Goal: Information Seeking & Learning: Learn about a topic

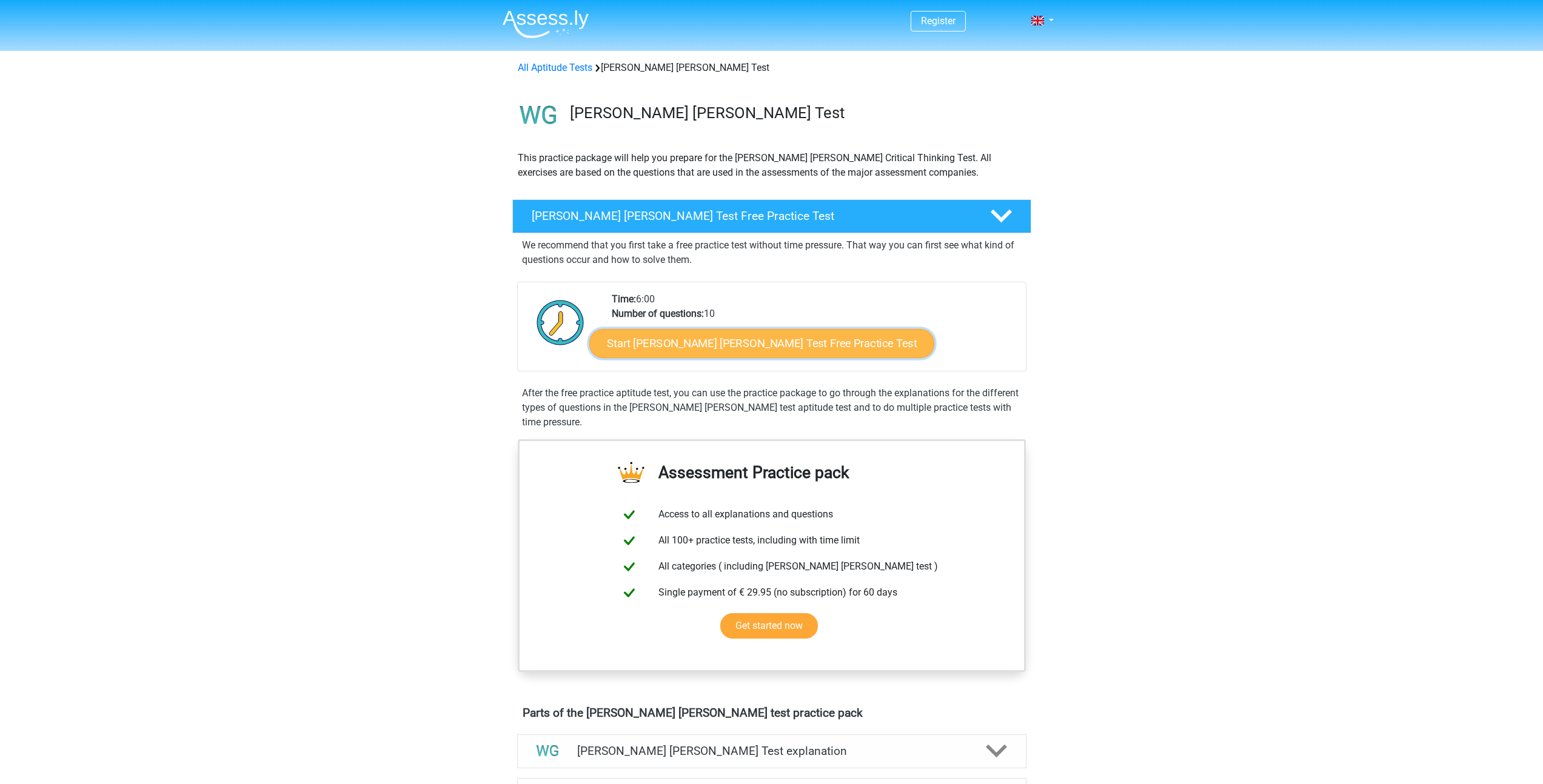
click at [752, 340] on link "Start Watson Glaser Test Free Practice Test" at bounding box center [762, 343] width 345 height 29
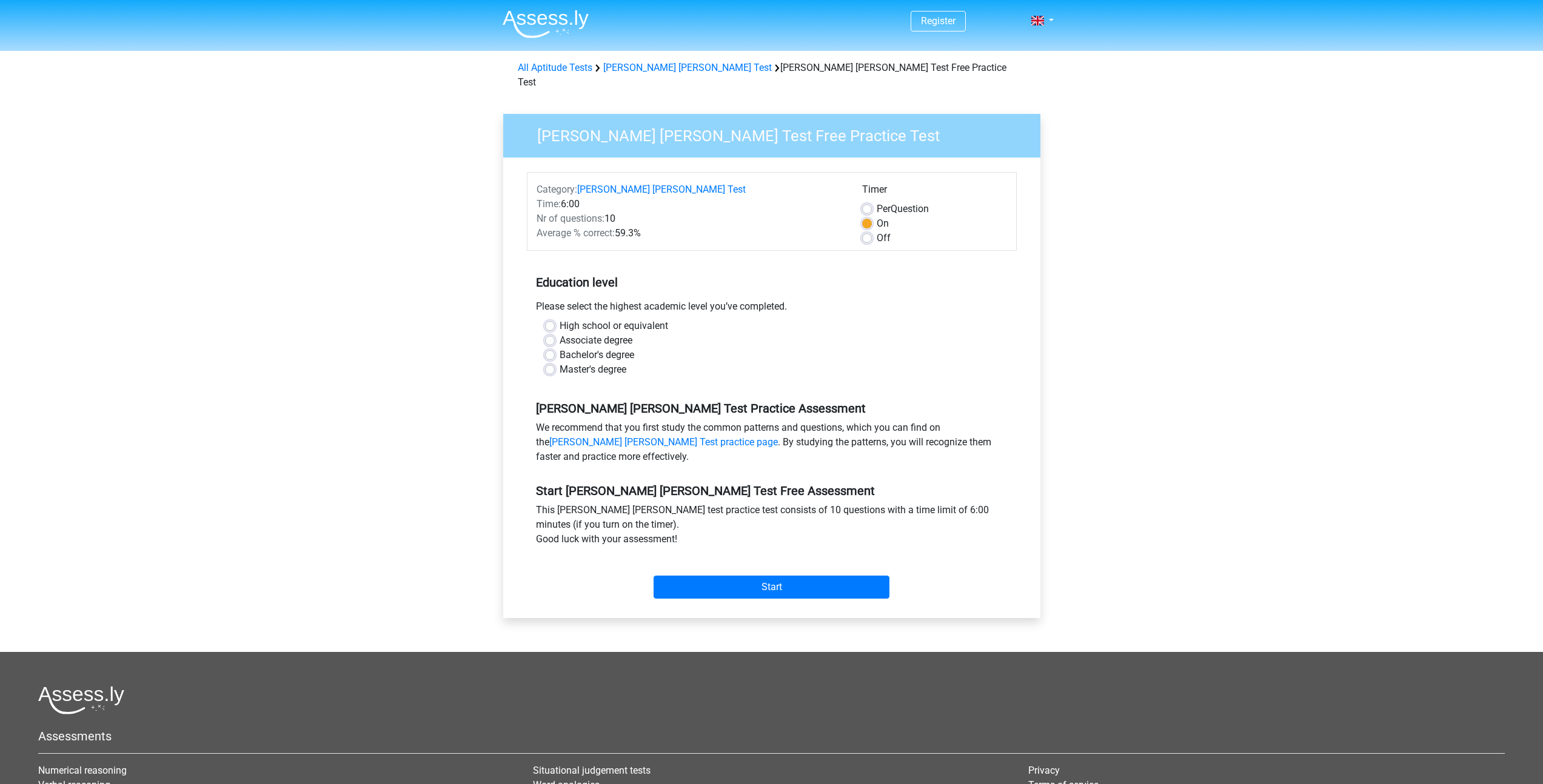
click at [560, 348] on label "Bachelor's degree" at bounding box center [597, 355] width 74 height 15
click at [545, 348] on input "Bachelor's degree" at bounding box center [550, 354] width 9 height 12
radio input "true"
click at [779, 576] on input "Start" at bounding box center [771, 587] width 236 height 23
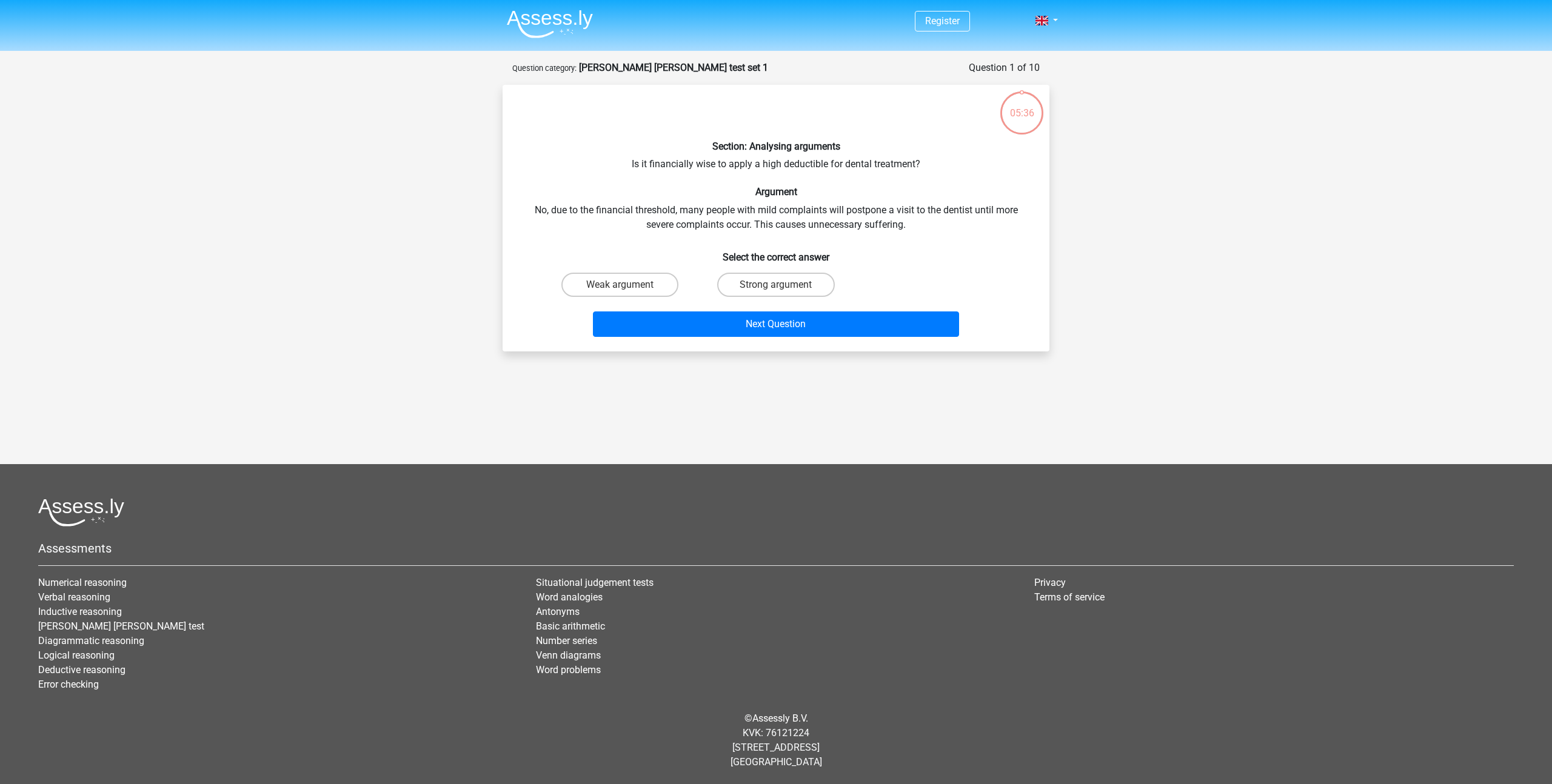
click at [776, 287] on input "Strong argument" at bounding box center [780, 289] width 8 height 8
radio input "true"
click at [780, 327] on button "Next Question" at bounding box center [776, 324] width 367 height 26
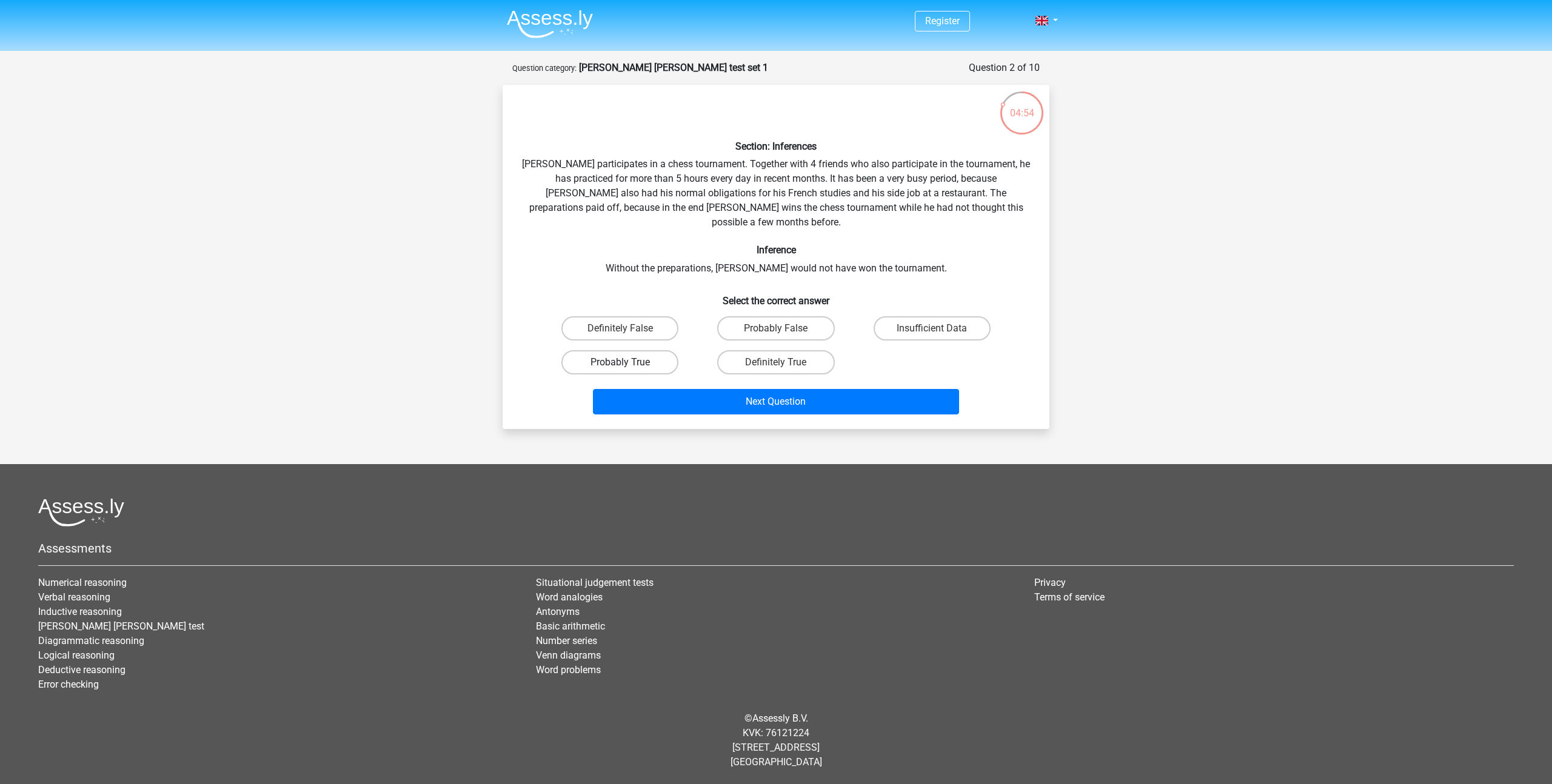
click at [636, 351] on label "Probably True" at bounding box center [619, 362] width 117 height 24
click at [628, 362] on input "Probably True" at bounding box center [624, 366] width 8 height 8
radio input "true"
click at [753, 389] on button "Next Question" at bounding box center [776, 401] width 367 height 26
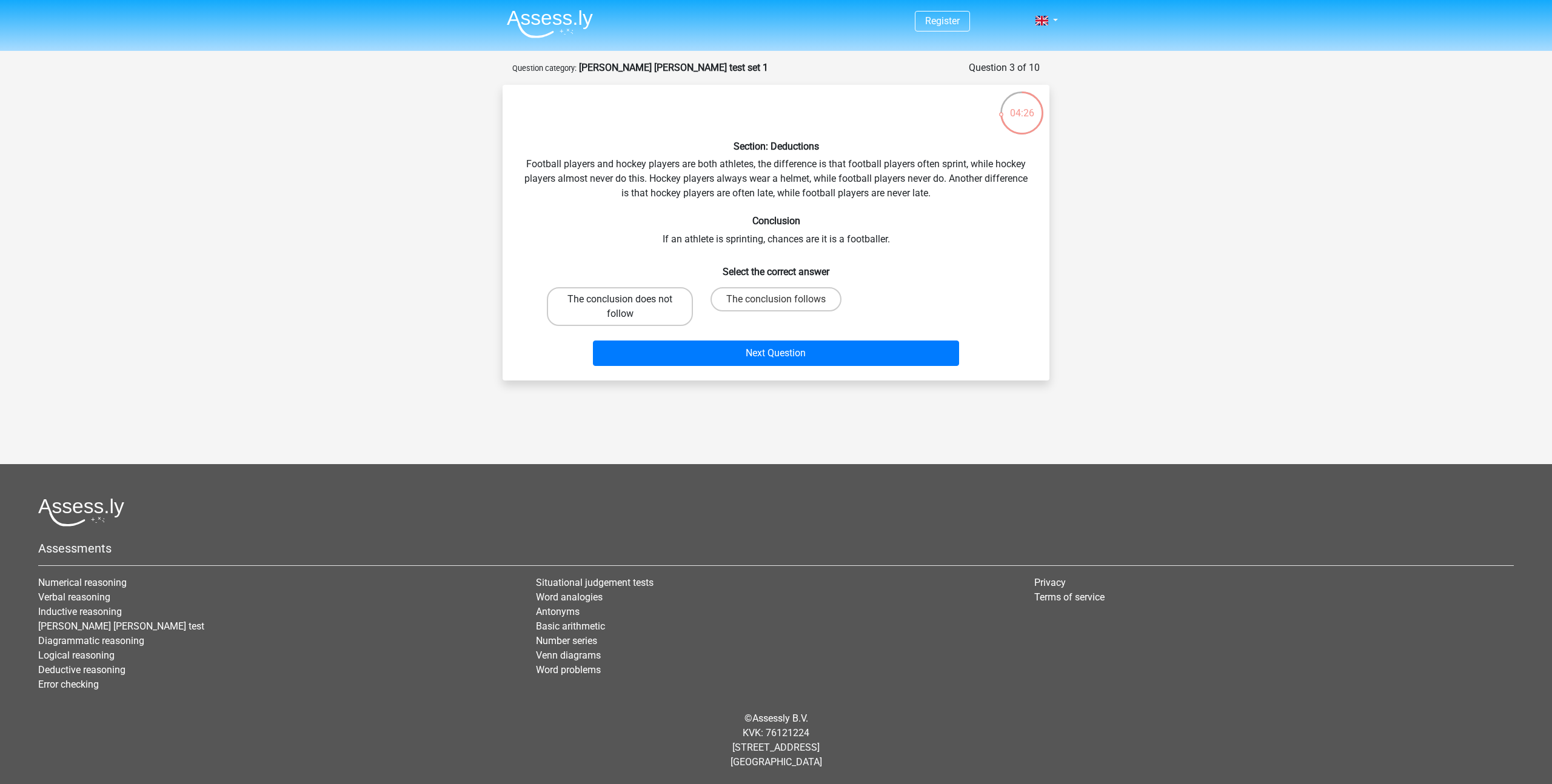
click at [664, 307] on label "The conclusion does not follow" at bounding box center [620, 307] width 146 height 39
click at [628, 307] on input "The conclusion does not follow" at bounding box center [624, 304] width 8 height 8
radio input "true"
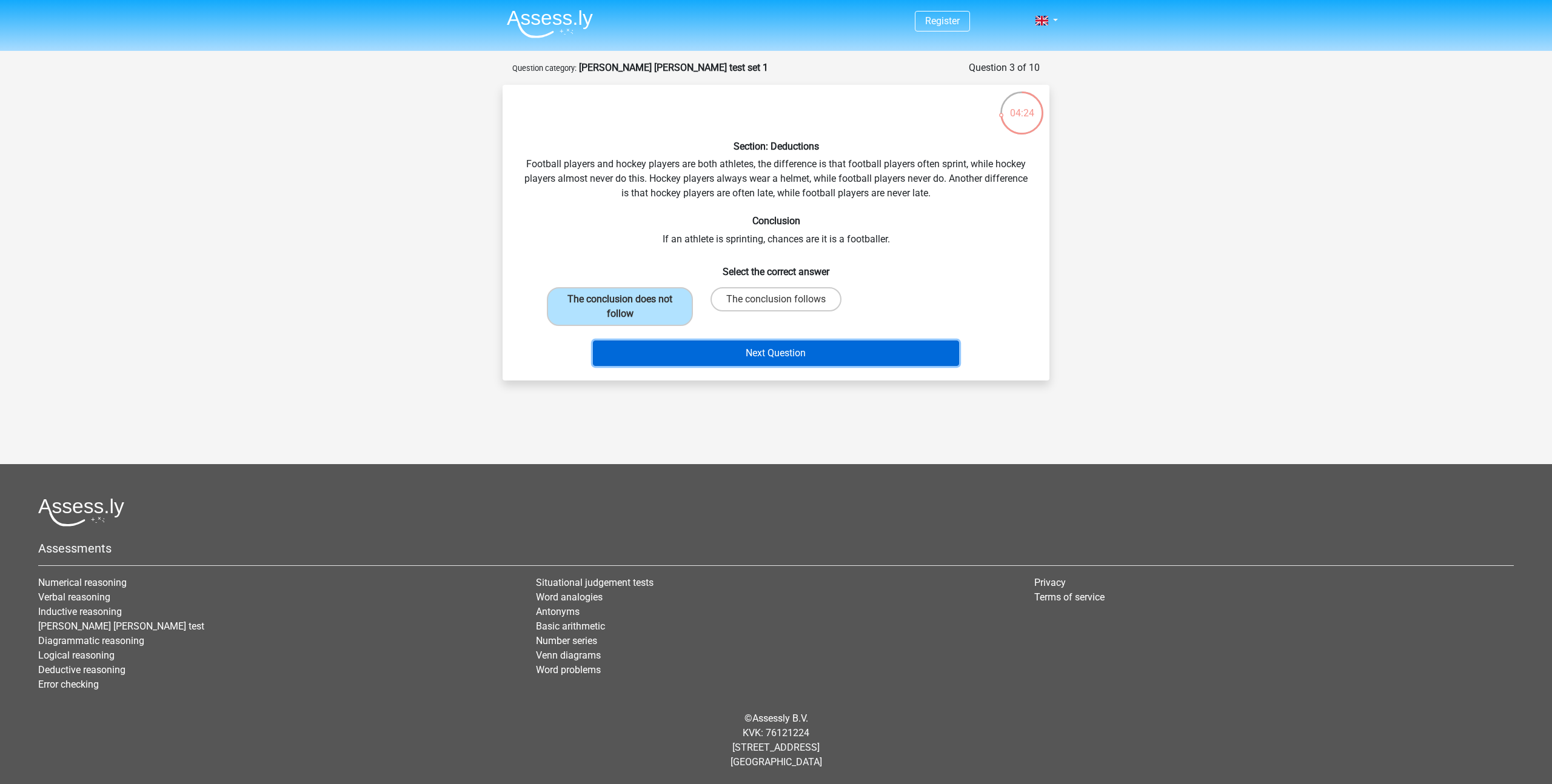
click at [777, 359] on button "Next Question" at bounding box center [776, 353] width 367 height 26
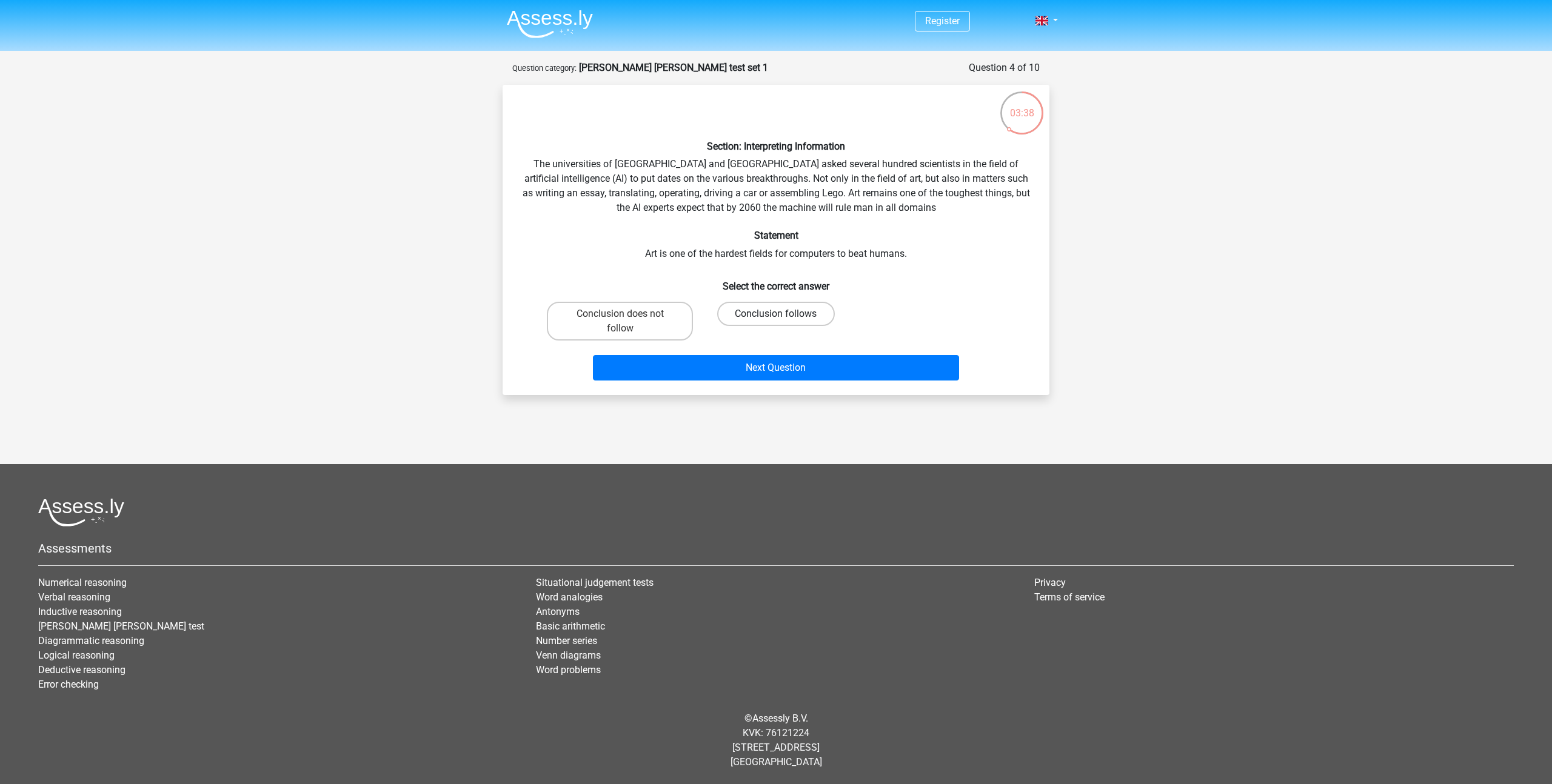
click at [751, 315] on label "Conclusion follows" at bounding box center [775, 314] width 117 height 24
click at [776, 315] on input "Conclusion follows" at bounding box center [780, 318] width 8 height 8
radio input "true"
click at [859, 363] on button "Next Question" at bounding box center [776, 368] width 367 height 26
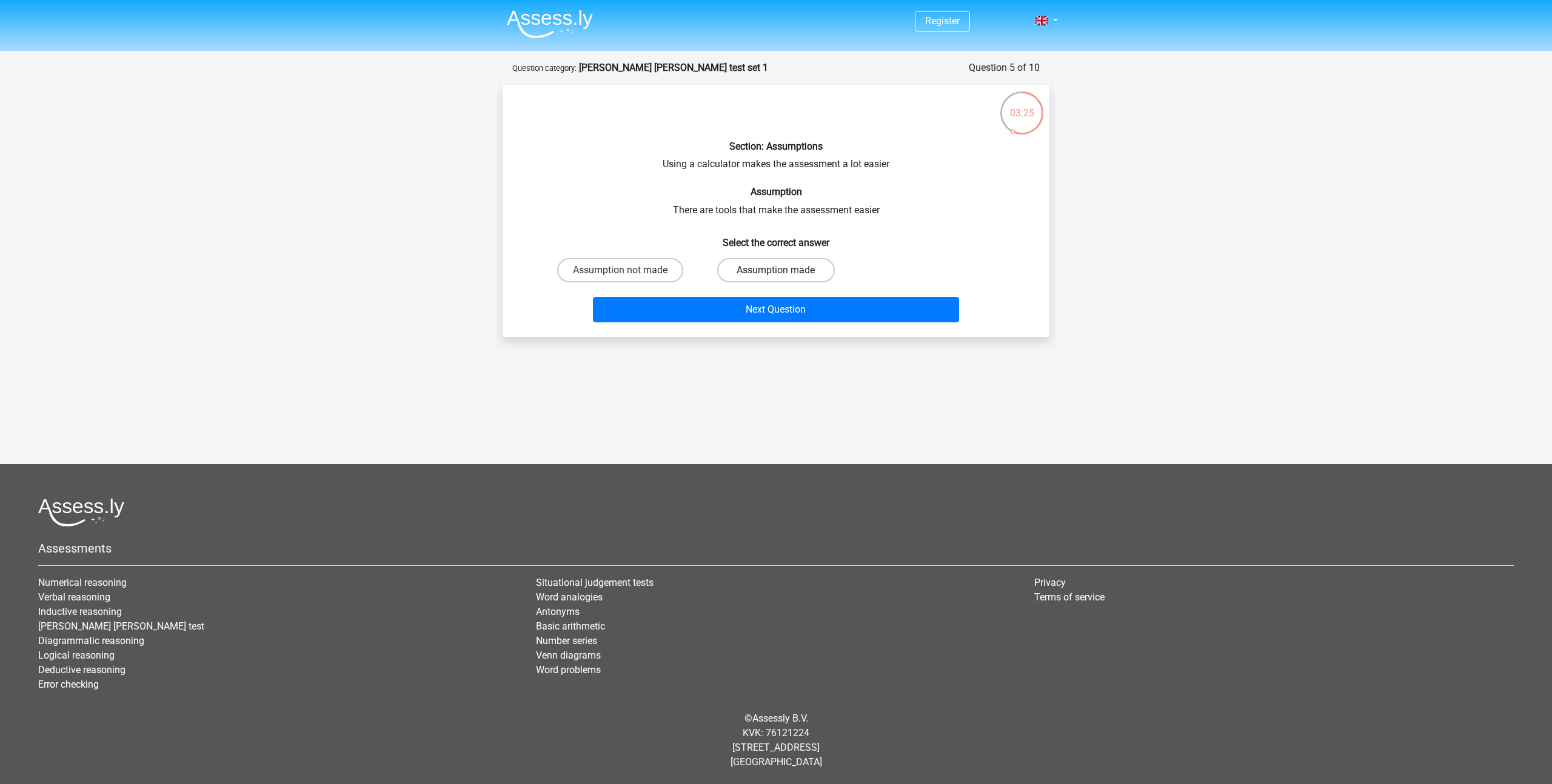
click at [748, 268] on label "Assumption made" at bounding box center [775, 270] width 117 height 24
click at [776, 270] on input "Assumption made" at bounding box center [780, 274] width 8 height 8
radio input "true"
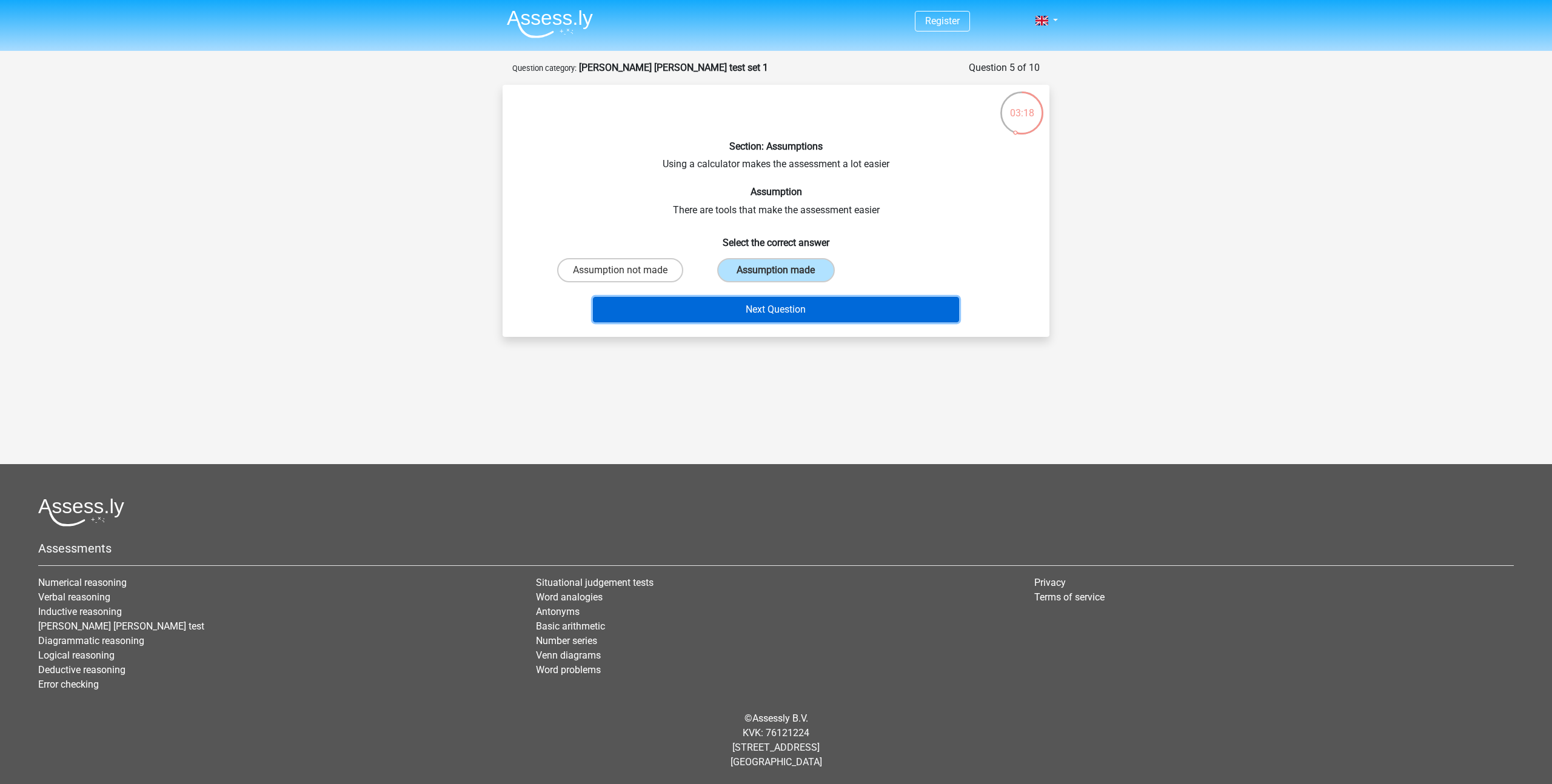
click at [726, 300] on button "Next Question" at bounding box center [776, 309] width 367 height 26
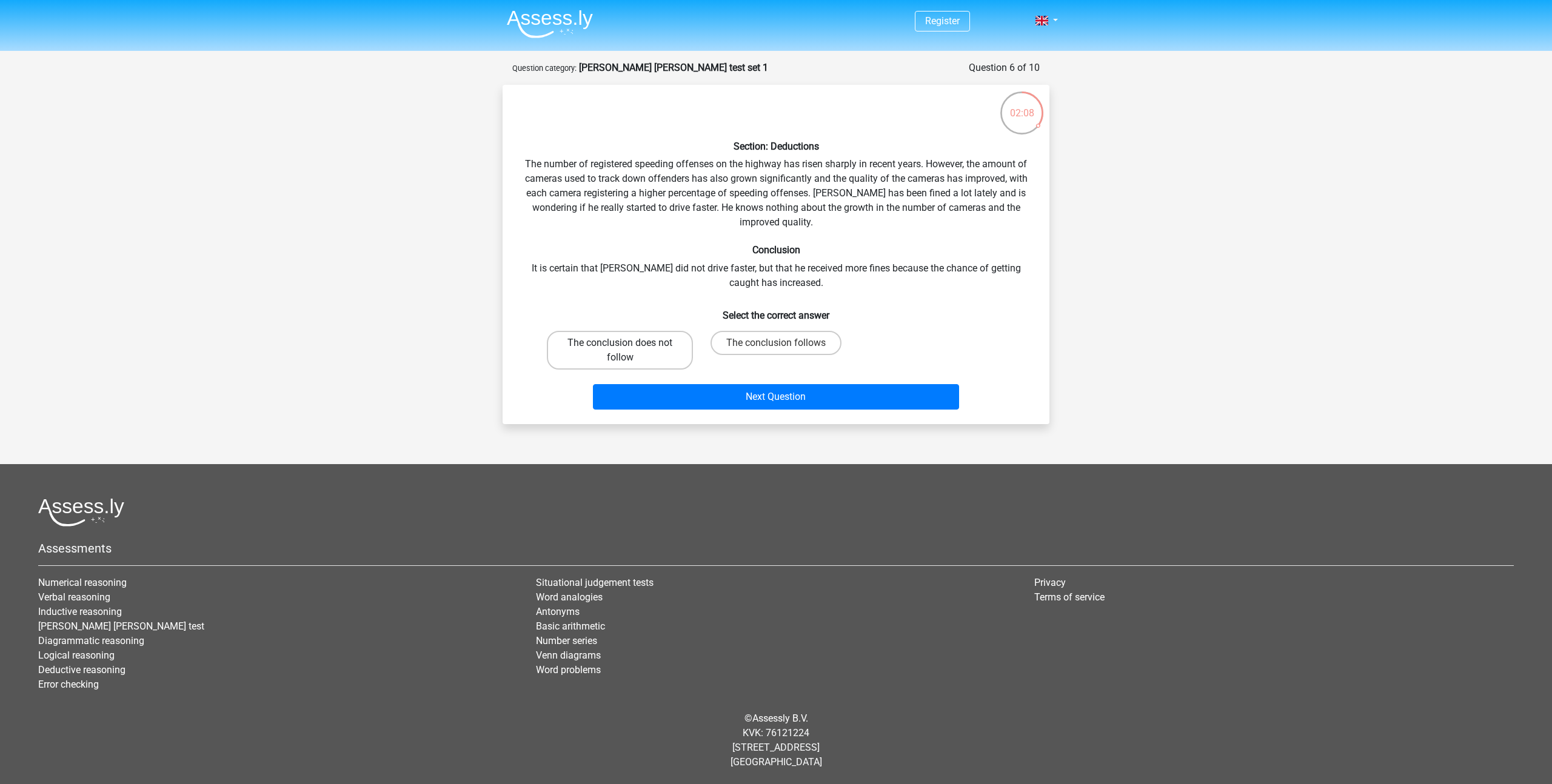
click at [639, 351] on label "The conclusion does not follow" at bounding box center [620, 351] width 146 height 39
click at [628, 351] on input "The conclusion does not follow" at bounding box center [624, 347] width 8 height 8
radio input "true"
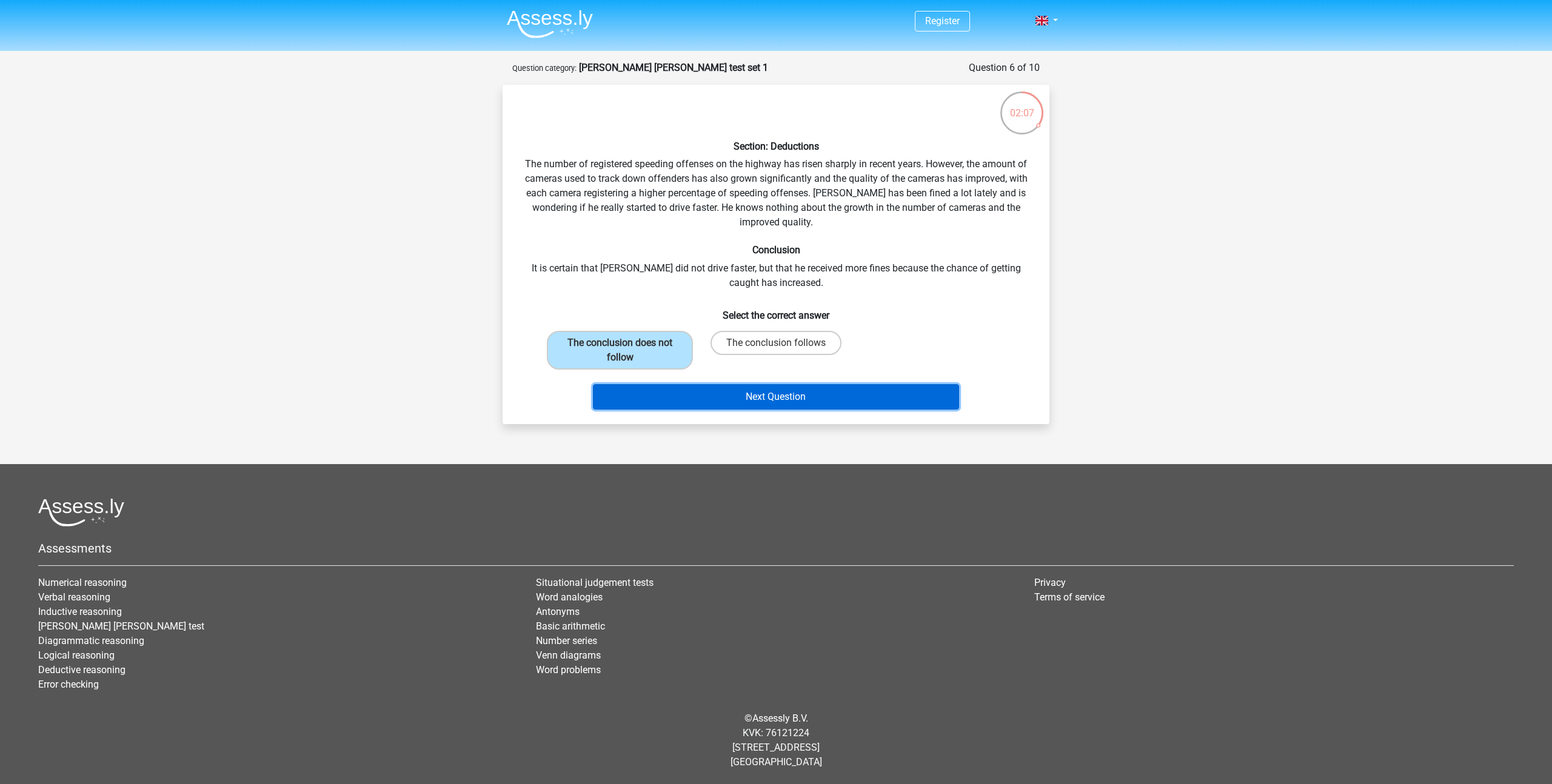
click at [789, 397] on button "Next Question" at bounding box center [776, 397] width 367 height 26
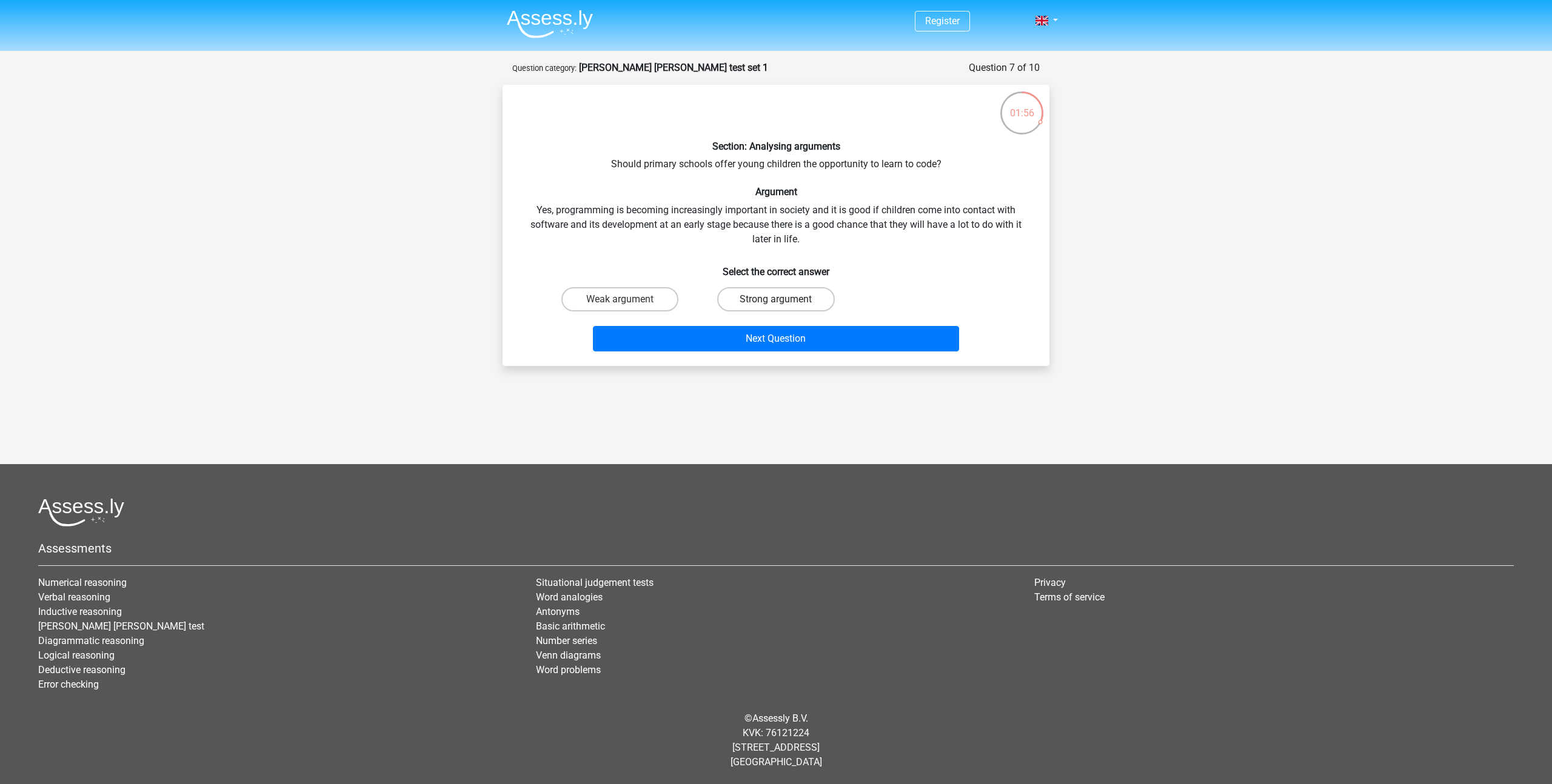
click at [772, 300] on label "Strong argument" at bounding box center [775, 299] width 117 height 24
click at [776, 300] on input "Strong argument" at bounding box center [780, 304] width 8 height 8
radio input "true"
click at [770, 335] on button "Next Question" at bounding box center [776, 339] width 367 height 26
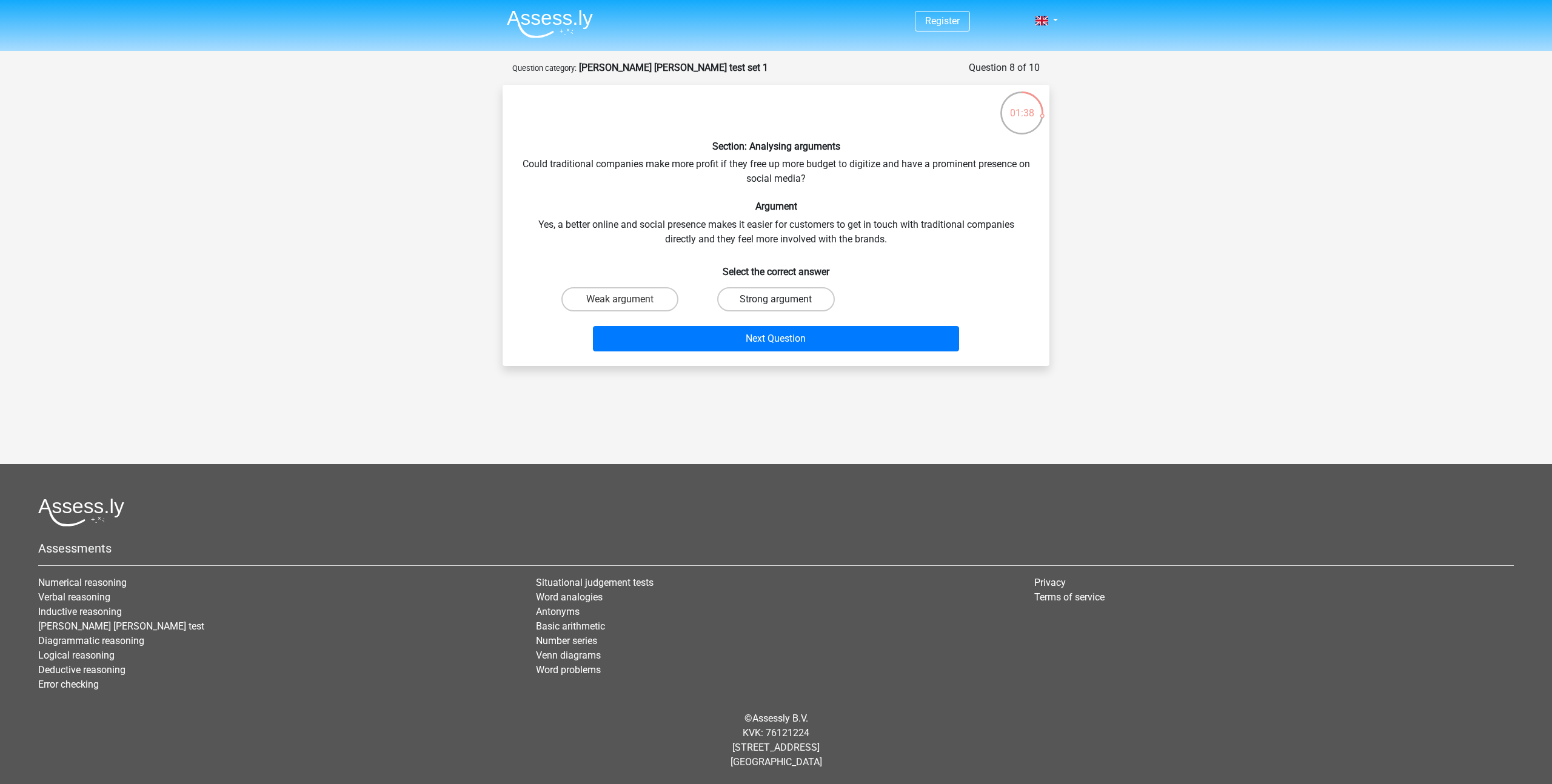
click at [762, 301] on label "Strong argument" at bounding box center [775, 299] width 117 height 24
click at [776, 301] on input "Strong argument" at bounding box center [780, 304] width 8 height 8
radio input "true"
click at [765, 332] on button "Next Question" at bounding box center [776, 339] width 367 height 26
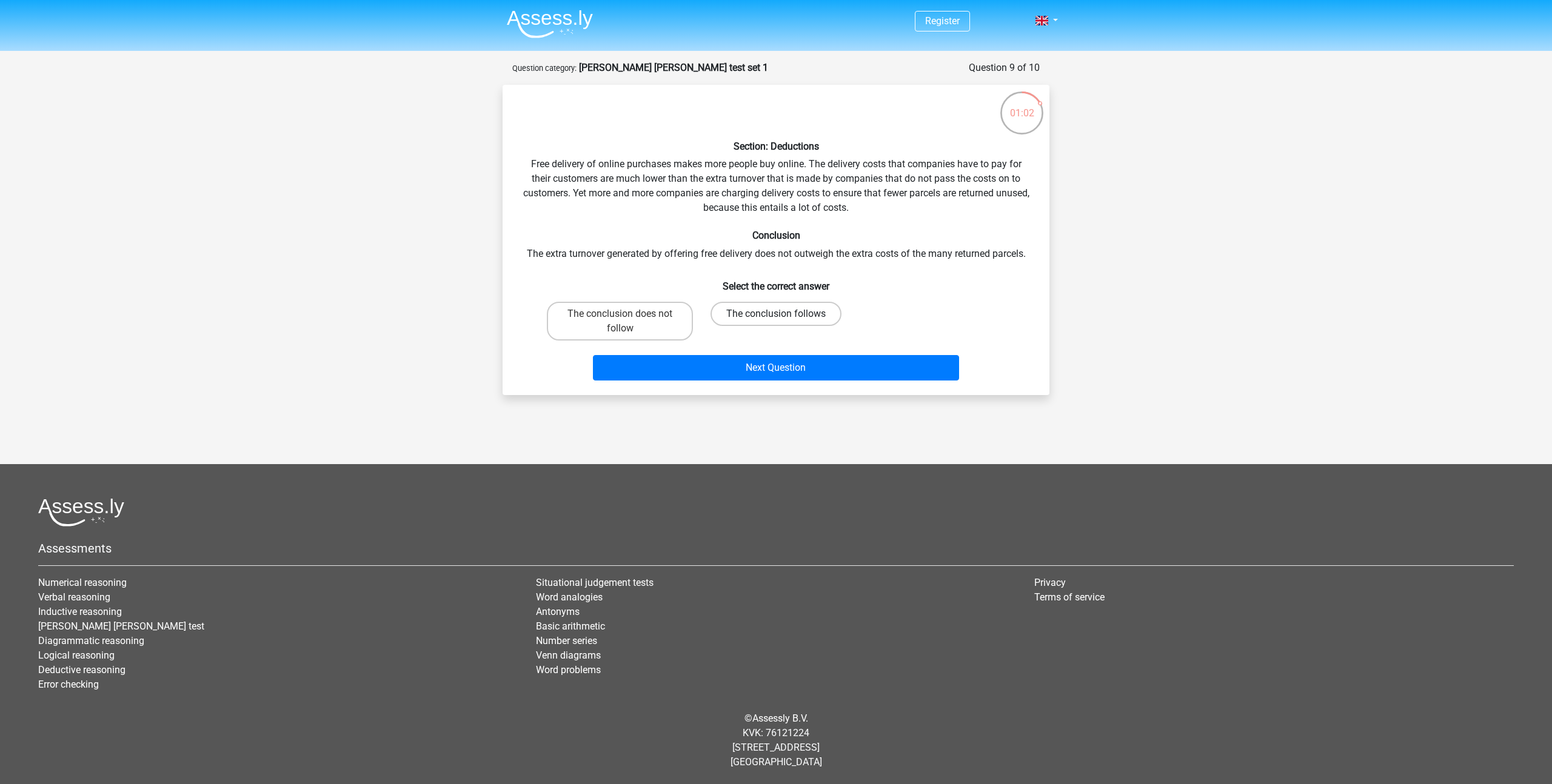
click at [760, 317] on label "The conclusion follows" at bounding box center [776, 314] width 131 height 24
click at [776, 317] on input "The conclusion follows" at bounding box center [780, 318] width 8 height 8
radio input "true"
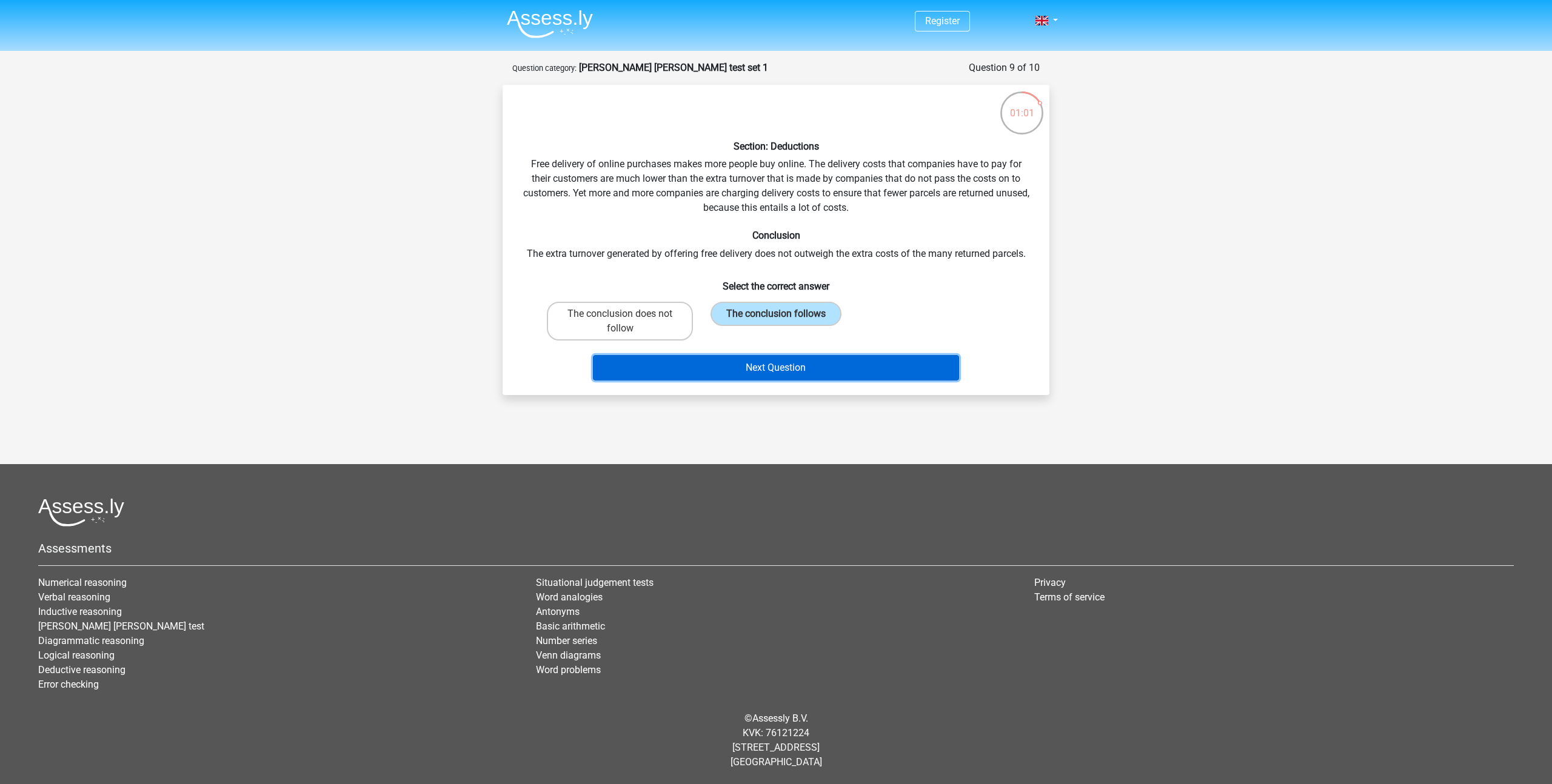
click at [802, 373] on button "Next Question" at bounding box center [776, 368] width 367 height 26
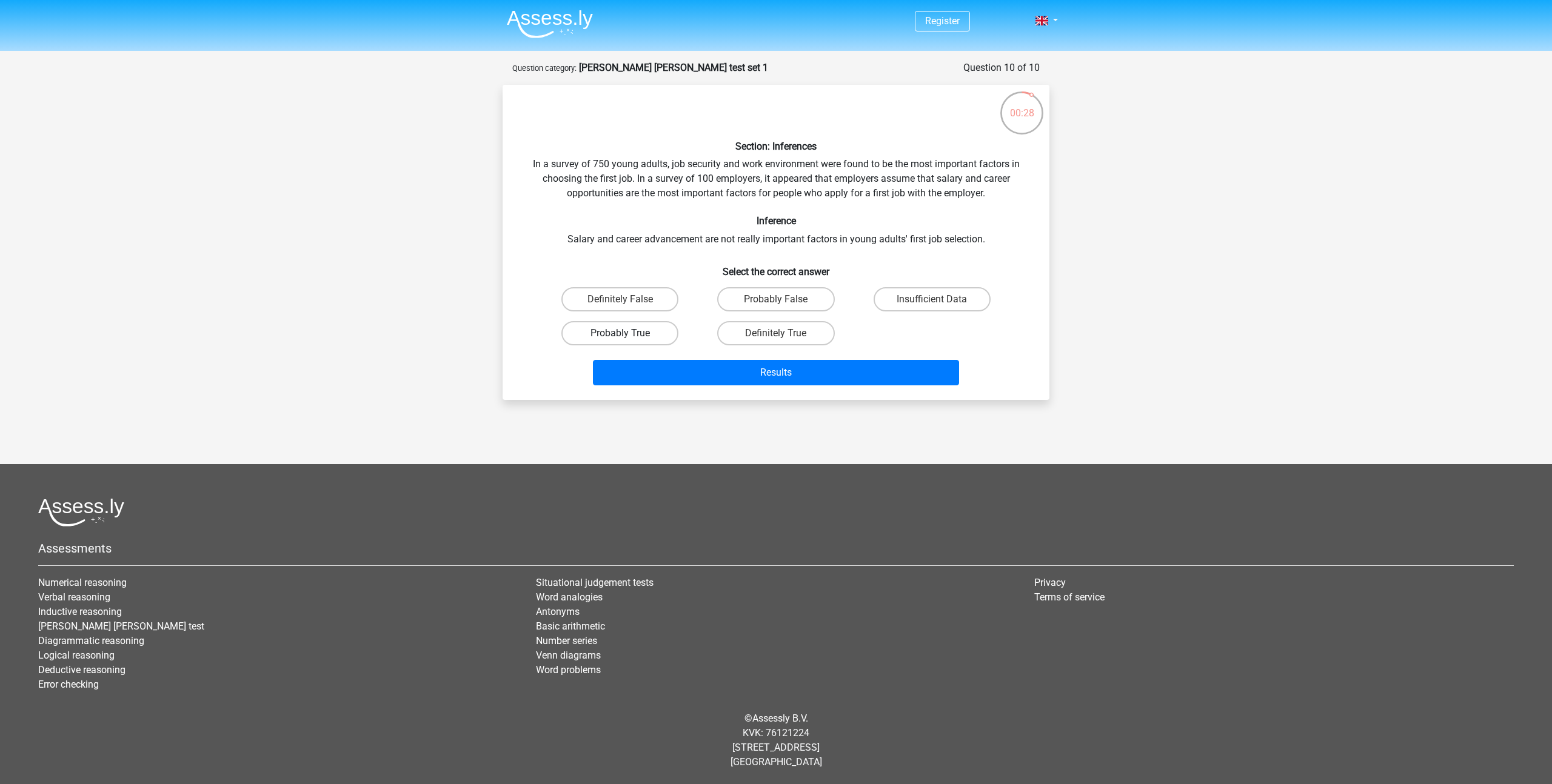
click at [652, 340] on label "Probably True" at bounding box center [619, 333] width 117 height 24
click at [628, 340] on input "Probably True" at bounding box center [624, 337] width 8 height 8
radio input "true"
click at [915, 304] on label "Insufficient Data" at bounding box center [931, 299] width 117 height 24
click at [931, 304] on input "Insufficient Data" at bounding box center [935, 304] width 8 height 8
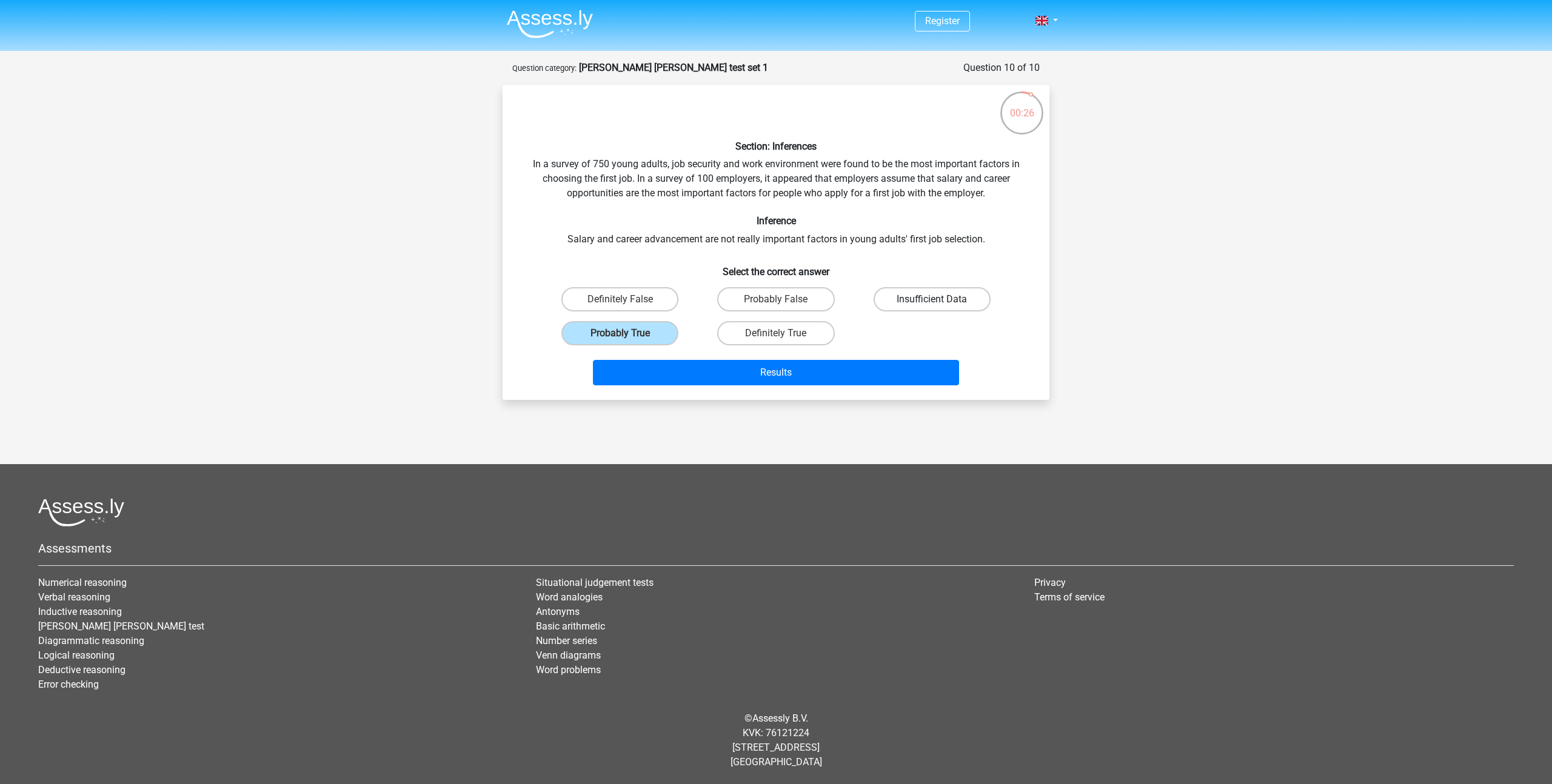
radio input "true"
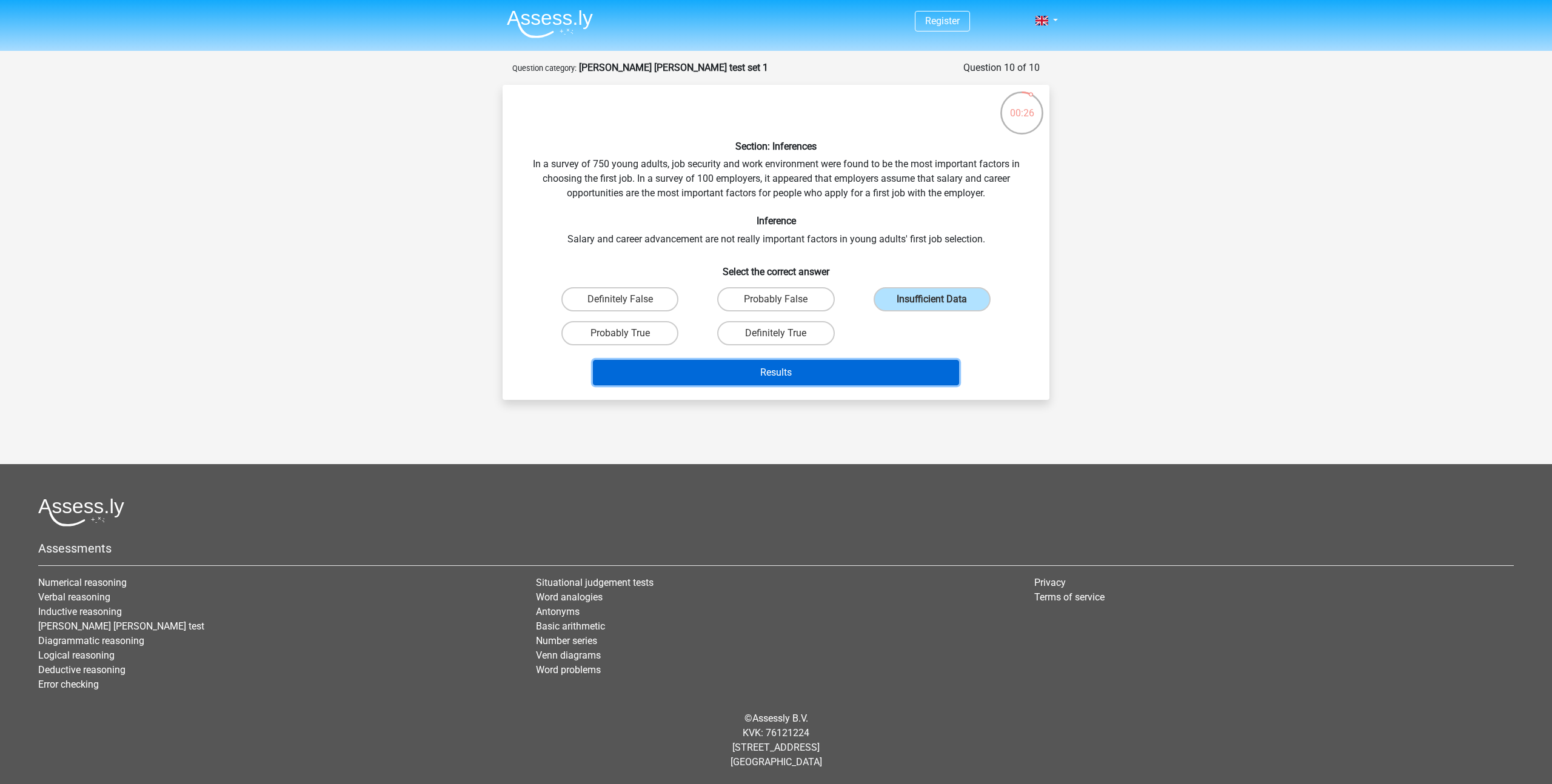
click at [790, 367] on button "Results" at bounding box center [776, 372] width 367 height 26
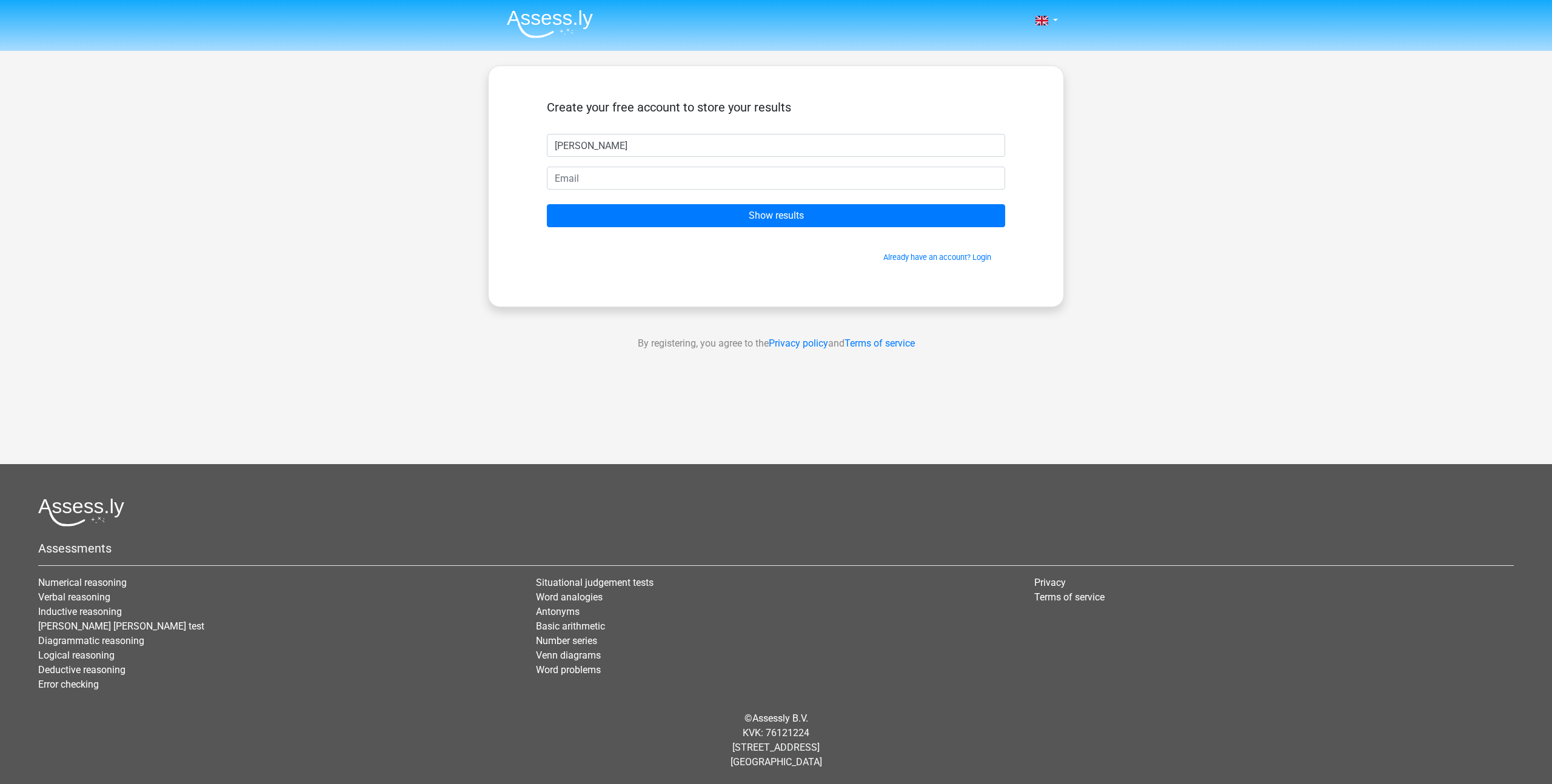
type input "Brinda"
type input "B"
type input "brindap135@gmail.com"
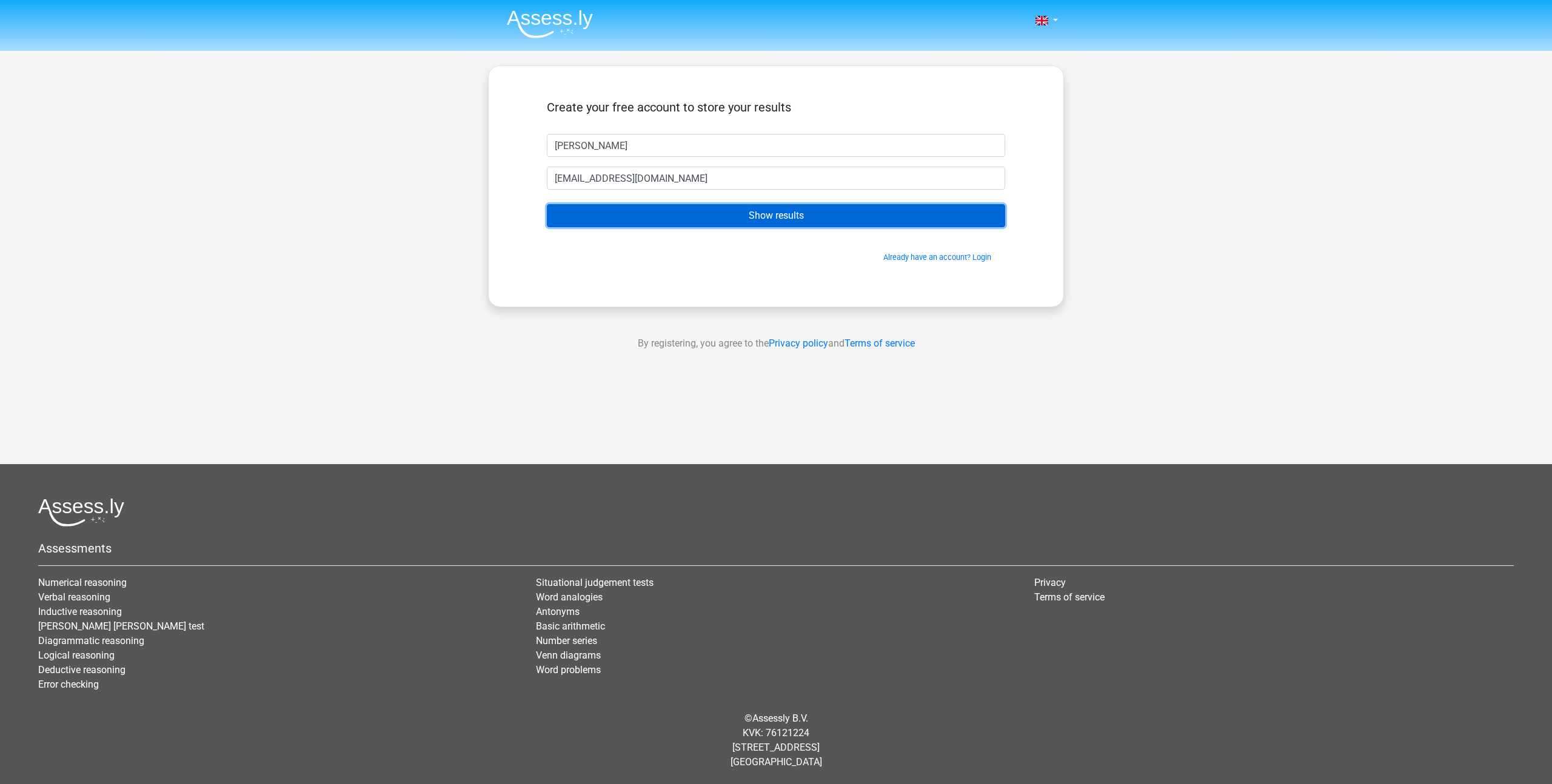
click at [729, 214] on input "Show results" at bounding box center [776, 215] width 458 height 23
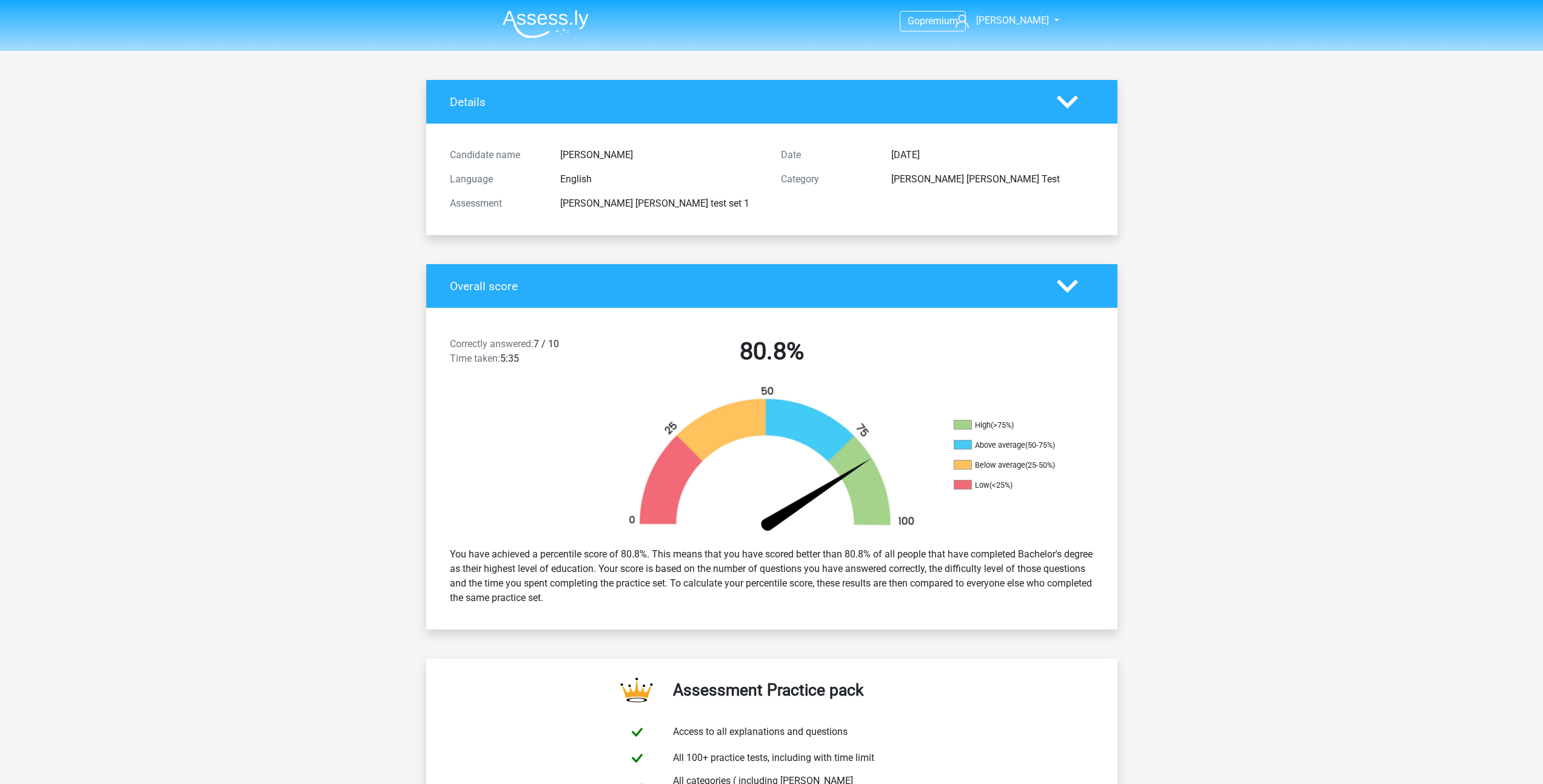
click at [1070, 286] on polygon at bounding box center [1067, 286] width 21 height 13
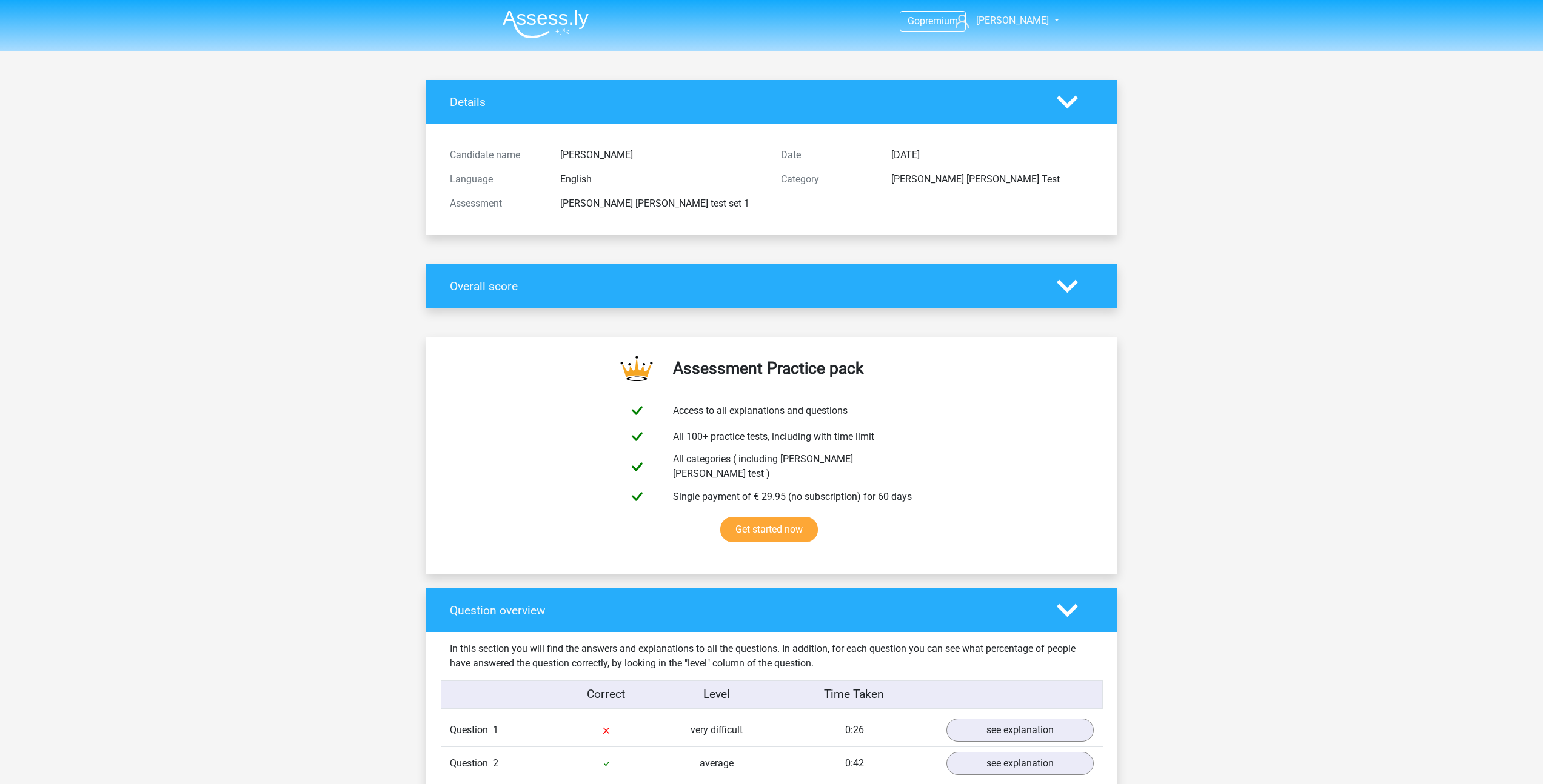
click at [1070, 286] on polygon at bounding box center [1067, 286] width 21 height 13
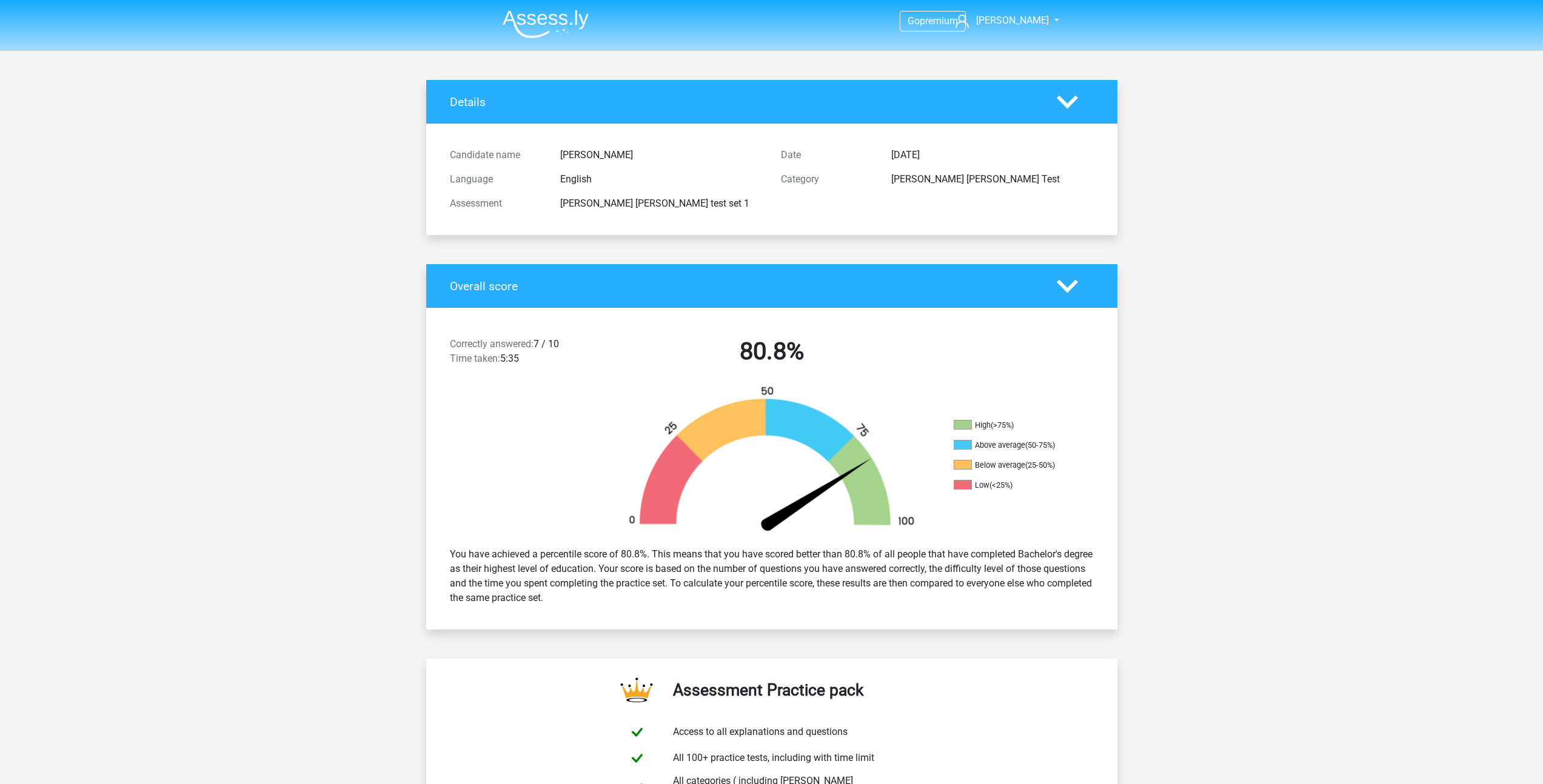
click at [958, 424] on span at bounding box center [962, 425] width 18 height 9
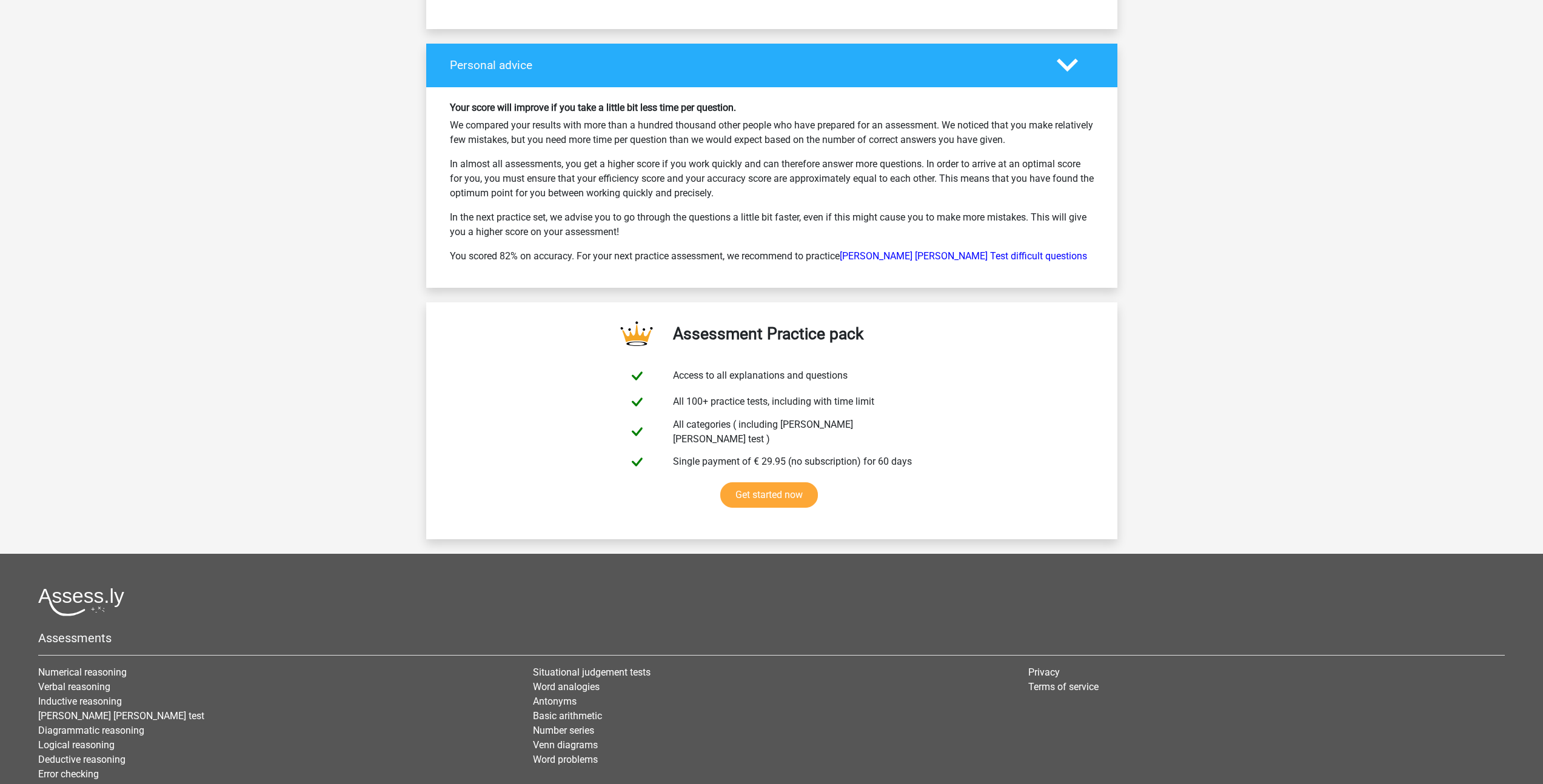
scroll to position [1756, 0]
